Goal: Task Accomplishment & Management: Use online tool/utility

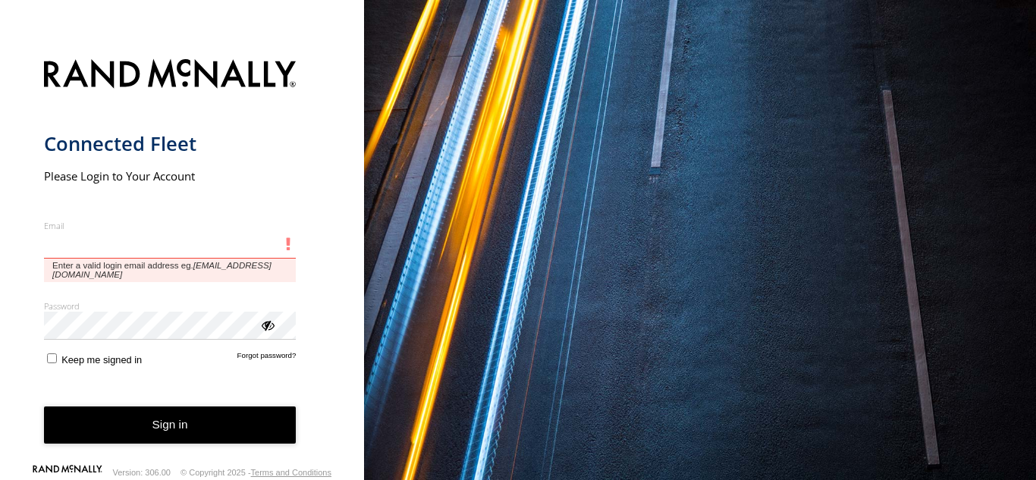
type input "**********"
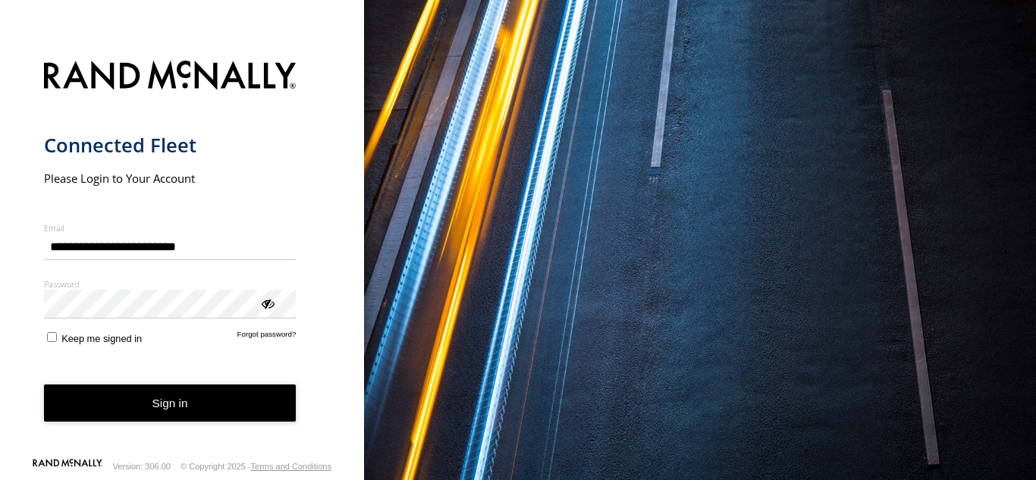
click at [257, 400] on button "Sign in" at bounding box center [170, 402] width 252 height 37
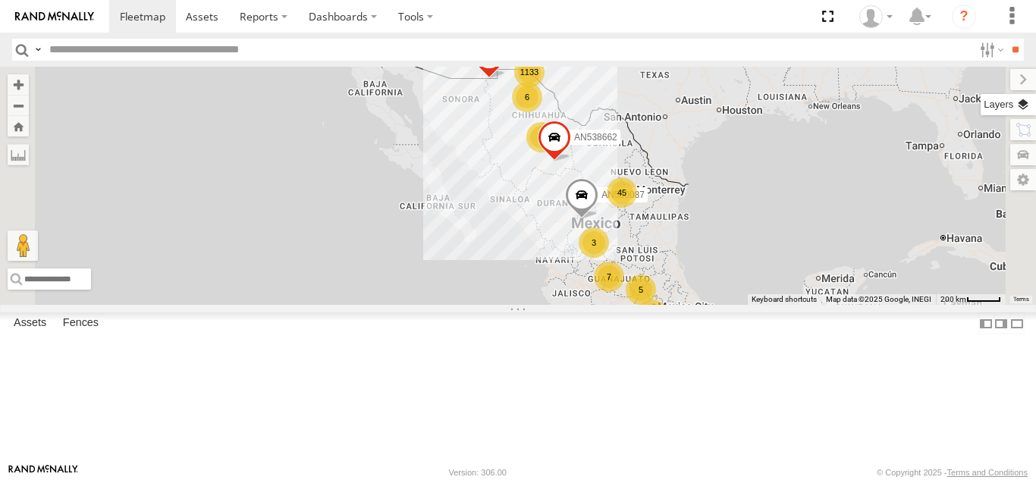
click at [1020, 99] on label at bounding box center [1007, 104] width 55 height 21
click at [0, 0] on div "Basemaps Roadmap Terrain Satellite Night" at bounding box center [0, 0] width 0 height 0
click at [0, 0] on span "Basemaps" at bounding box center [0, 0] width 0 height 0
click at [0, 0] on div "Satellite + Roadmap" at bounding box center [0, 0] width 0 height 0
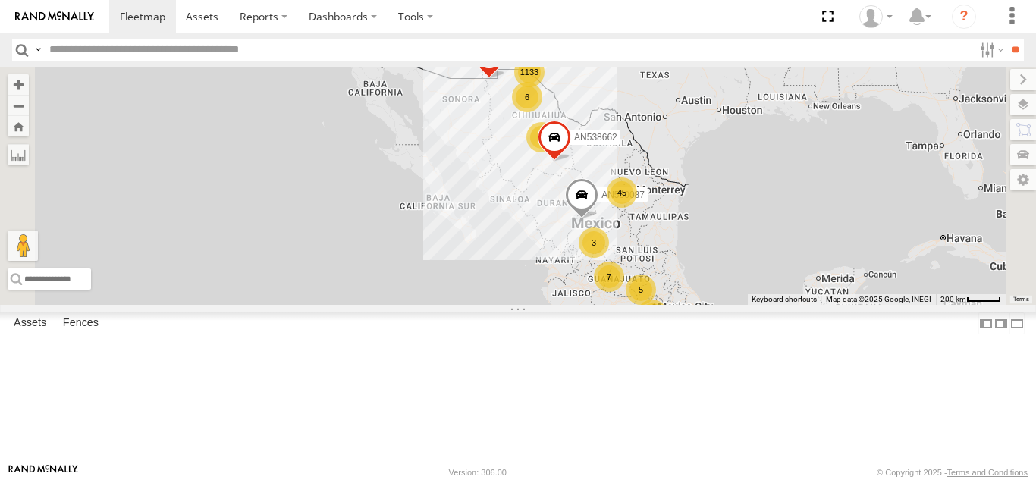
click at [0, 0] on span "Satellite + Roadmap" at bounding box center [0, 0] width 0 height 0
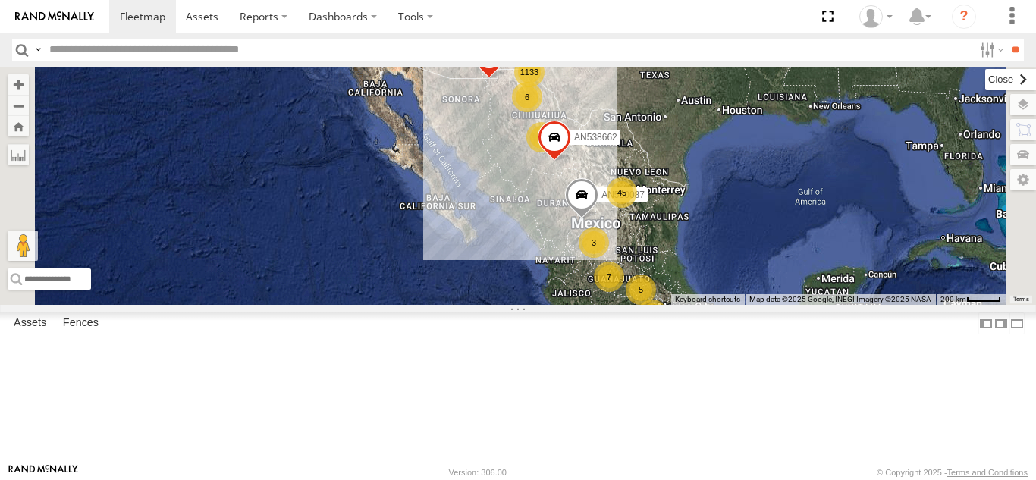
click at [985, 75] on label at bounding box center [1010, 79] width 51 height 21
